Goal: Information Seeking & Learning: Find specific page/section

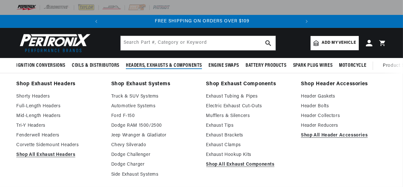
click at [164, 65] on span "Headers, Exhausts & Components" at bounding box center [164, 65] width 76 height 7
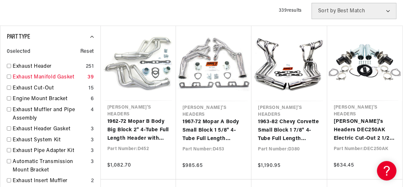
scroll to position [228, 0]
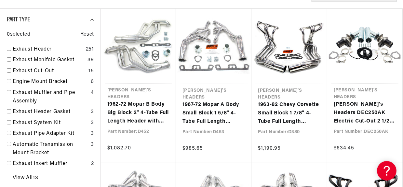
click at [6, 48] on div "Part Type 0 selected Reset Exhaust Header 251 Exhaust Manifold Gasket 39 Exhaus…" at bounding box center [50, 100] width 100 height 184
click at [34, 50] on link "Exhaust Header" at bounding box center [48, 49] width 70 height 8
checkbox input "true"
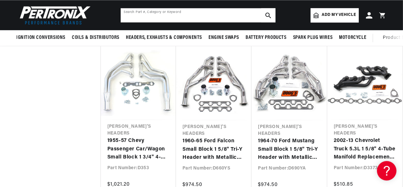
click at [198, 15] on input "text" at bounding box center [198, 15] width 155 height 14
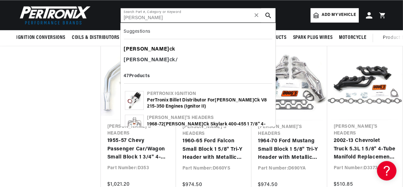
type input "[PERSON_NAME]"
click at [128, 48] on b "[PERSON_NAME]" at bounding box center [146, 49] width 45 height 5
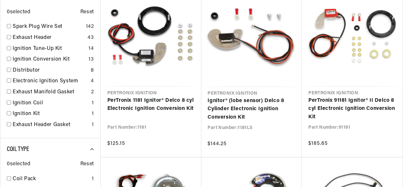
scroll to position [671, 0]
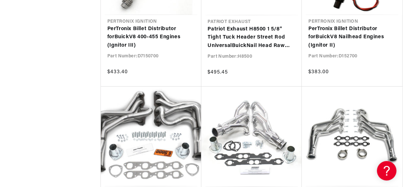
scroll to position [0, 197]
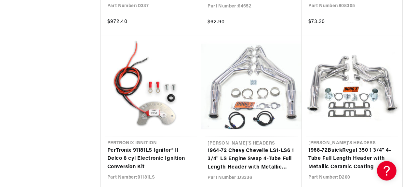
scroll to position [0, 197]
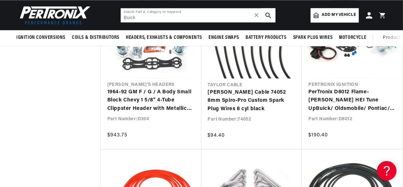
click at [169, 16] on input "Buick" at bounding box center [198, 15] width 155 height 14
type input "Buick"
